Goal: Information Seeking & Learning: Learn about a topic

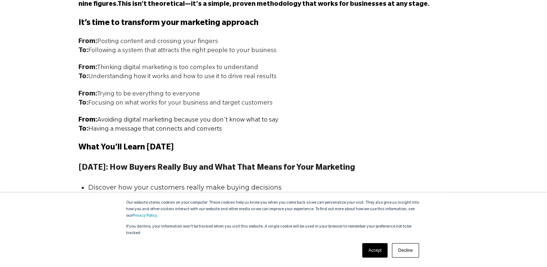
scroll to position [634, 0]
click at [371, 250] on link "Accept" at bounding box center [375, 250] width 26 height 14
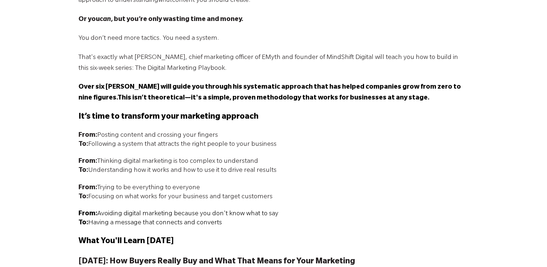
scroll to position [539, 0]
drag, startPoint x: 306, startPoint y: 59, endPoint x: 354, endPoint y: 59, distance: 48.5
click at [354, 59] on p "That's exactly what [PERSON_NAME], chief marketing officer of EMyth and founder…" at bounding box center [273, 64] width 390 height 22
copy p "MindShift Digital"
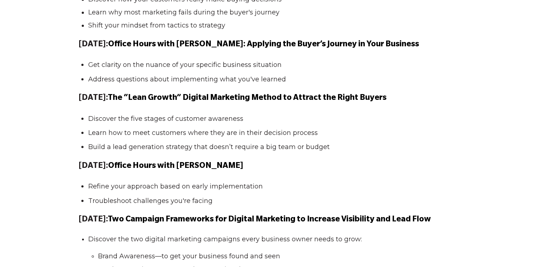
scroll to position [821, 0]
click at [281, 186] on li "Refine your approach based on early implementation" at bounding box center [276, 186] width 377 height 10
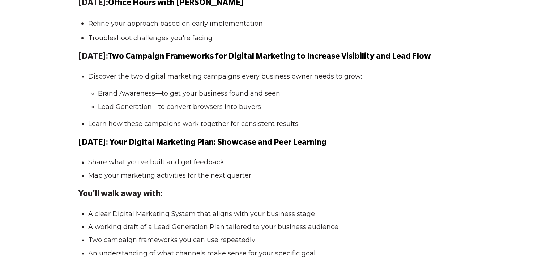
scroll to position [985, 0]
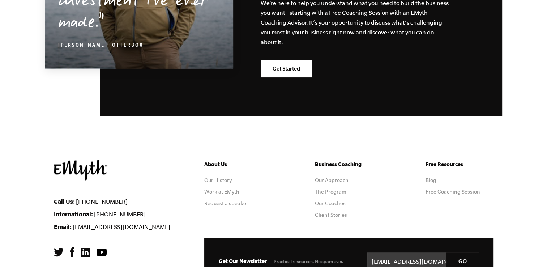
scroll to position [1320, 0]
